Goal: Find specific page/section: Locate a particular part of the current website

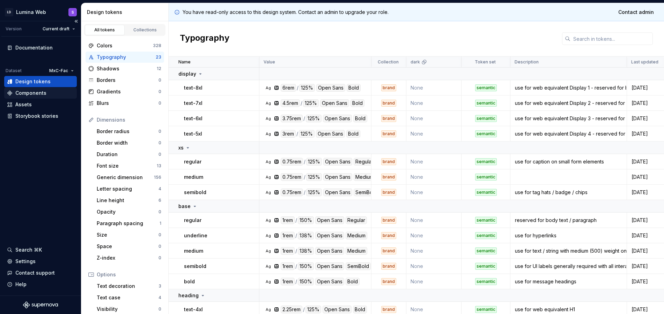
click at [38, 97] on div "Components" at bounding box center [40, 93] width 73 height 11
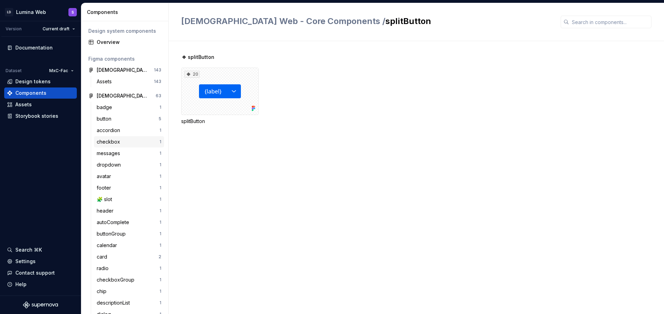
click at [118, 141] on div "checkbox" at bounding box center [110, 142] width 26 height 7
click at [38, 45] on div "Documentation" at bounding box center [33, 47] width 37 height 7
